Goal: Find contact information: Find contact information

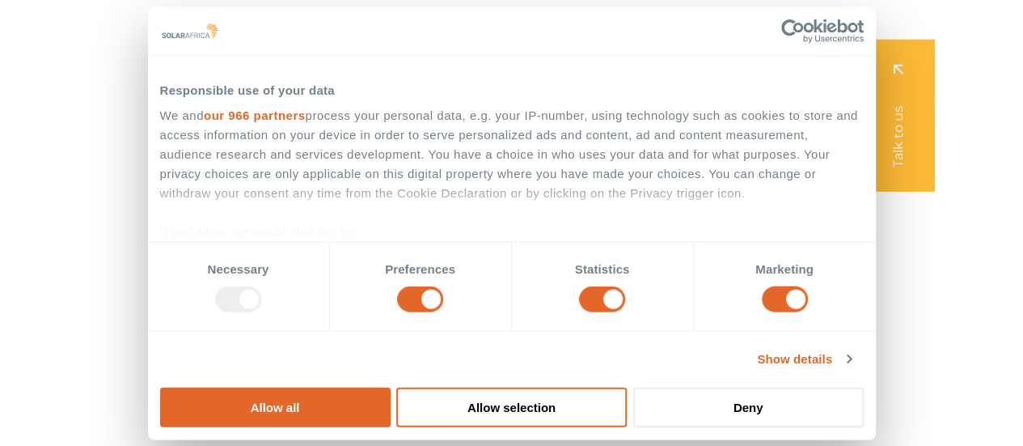
click at [329, 243] on div "Responsible use of your data We and our 966 partners process your personal data…" at bounding box center [512, 149] width 728 height 187
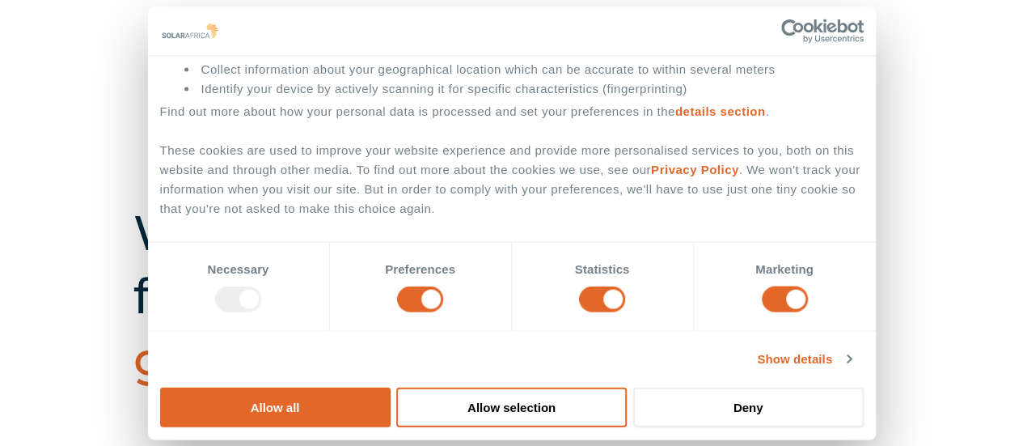
scroll to position [404, 0]
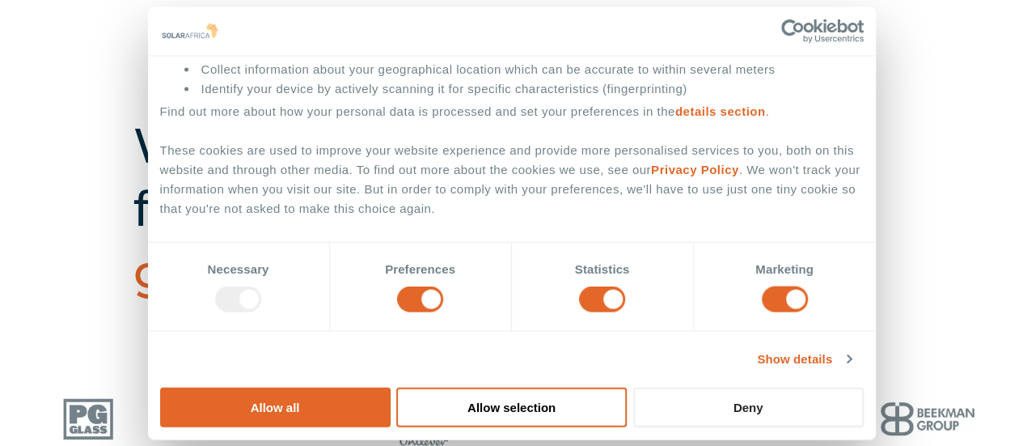
click at [864, 387] on button "Deny" at bounding box center [748, 407] width 231 height 40
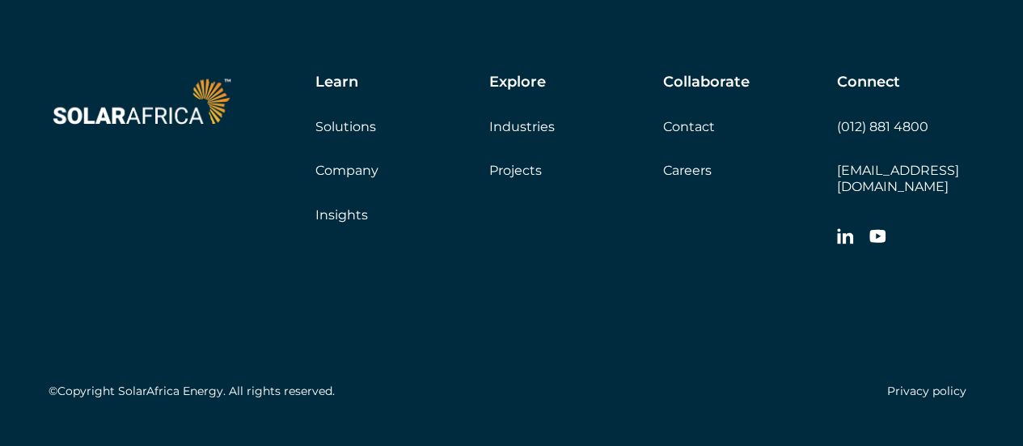
scroll to position [5395, 0]
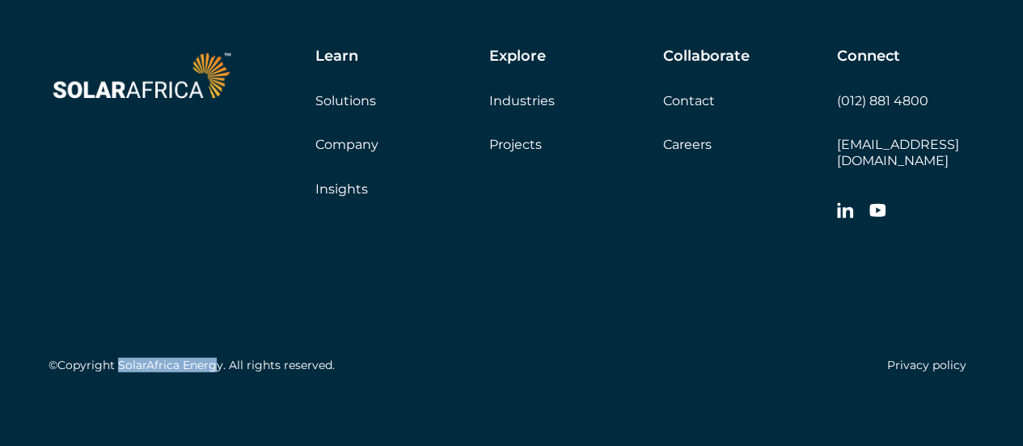
drag, startPoint x: 116, startPoint y: 349, endPoint x: 214, endPoint y: 352, distance: 97.1
click at [214, 358] on h5 "©Copyright SolarAfrica Energy. All rights reserved." at bounding box center [192, 365] width 286 height 14
drag, startPoint x: 116, startPoint y: 352, endPoint x: 221, endPoint y: 361, distance: 104.7
click at [221, 361] on div "©Copyright SolarAfrica Energy. All rights reserved. Privacy policy" at bounding box center [512, 304] width 926 height 151
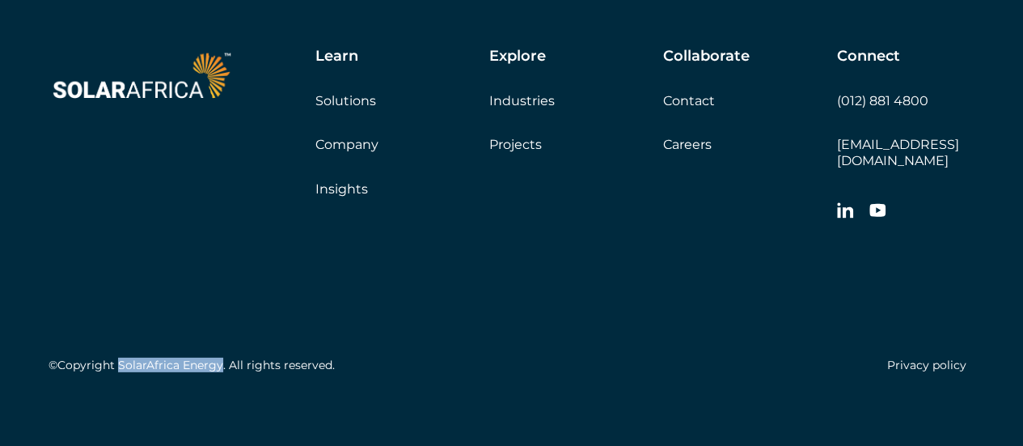
copy h5 "SolarAfrica Energy"
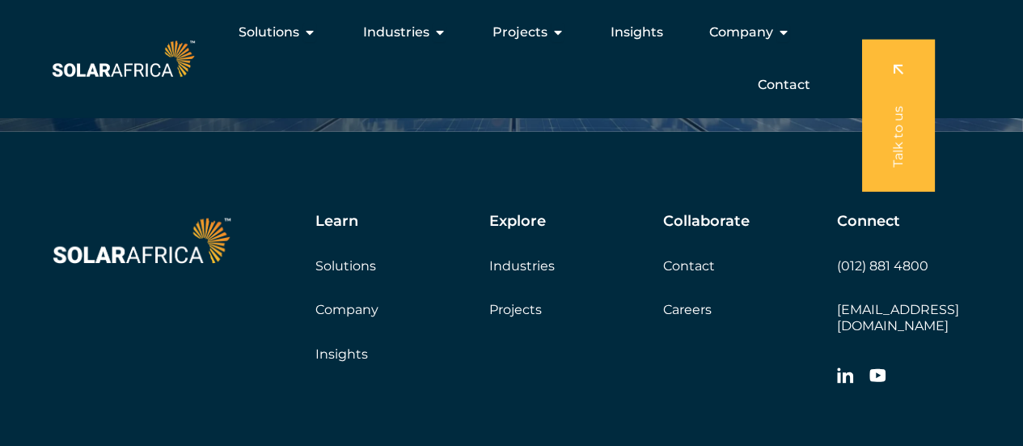
scroll to position [5152, 0]
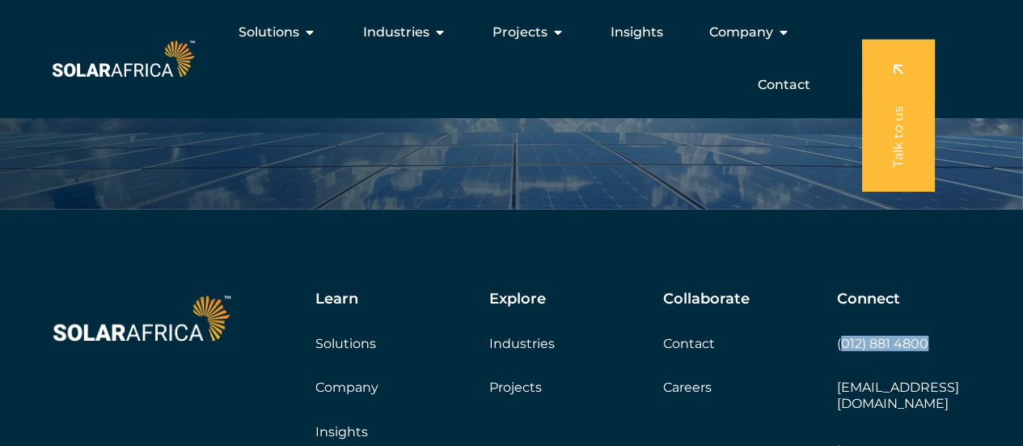
drag, startPoint x: 944, startPoint y: 345, endPoint x: 844, endPoint y: 341, distance: 99.6
click at [844, 341] on div "Connect (012) 881 4800 [EMAIL_ADDRESS][DOMAIN_NAME]" at bounding box center [906, 380] width 138 height 181
copy link "012) 881 4800"
